Goal: Task Accomplishment & Management: Manage account settings

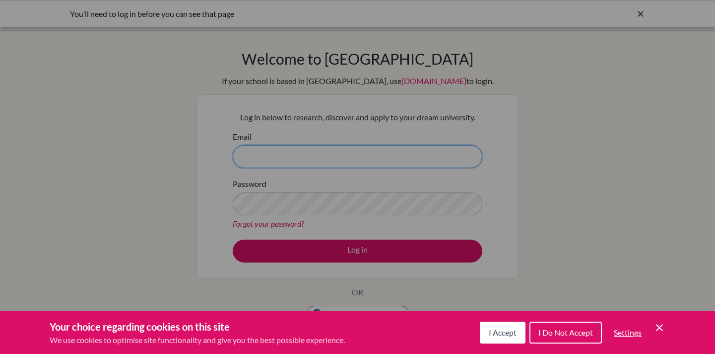
type input "[EMAIL_ADDRESS][DOMAIN_NAME]"
click at [503, 326] on button "I Accept" at bounding box center [503, 332] width 46 height 22
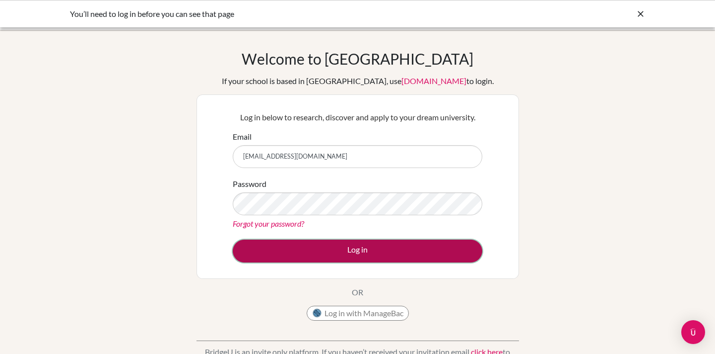
click at [400, 249] on button "Log in" at bounding box center [358, 250] width 250 height 23
